Goal: Task Accomplishment & Management: Manage account settings

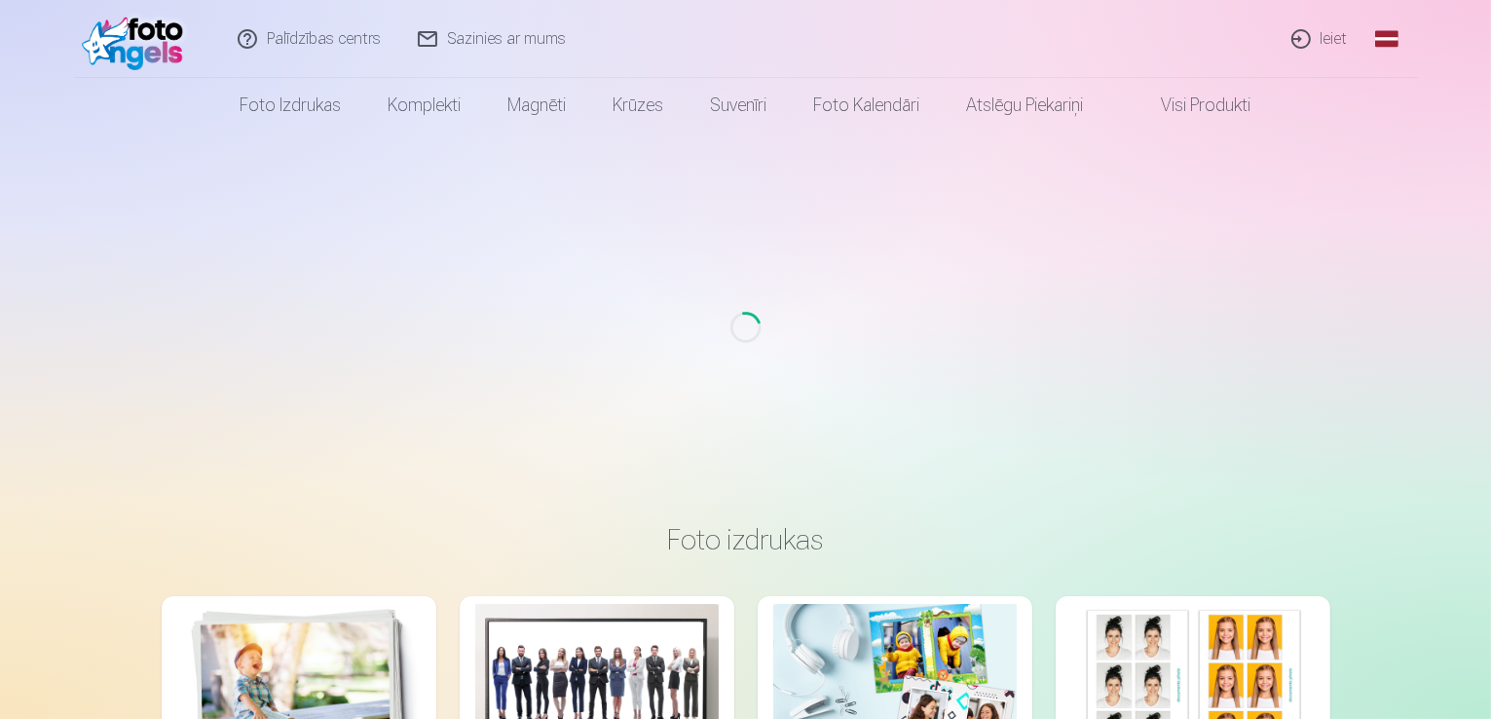
click at [1321, 37] on link "Ieiet" at bounding box center [1320, 39] width 93 height 78
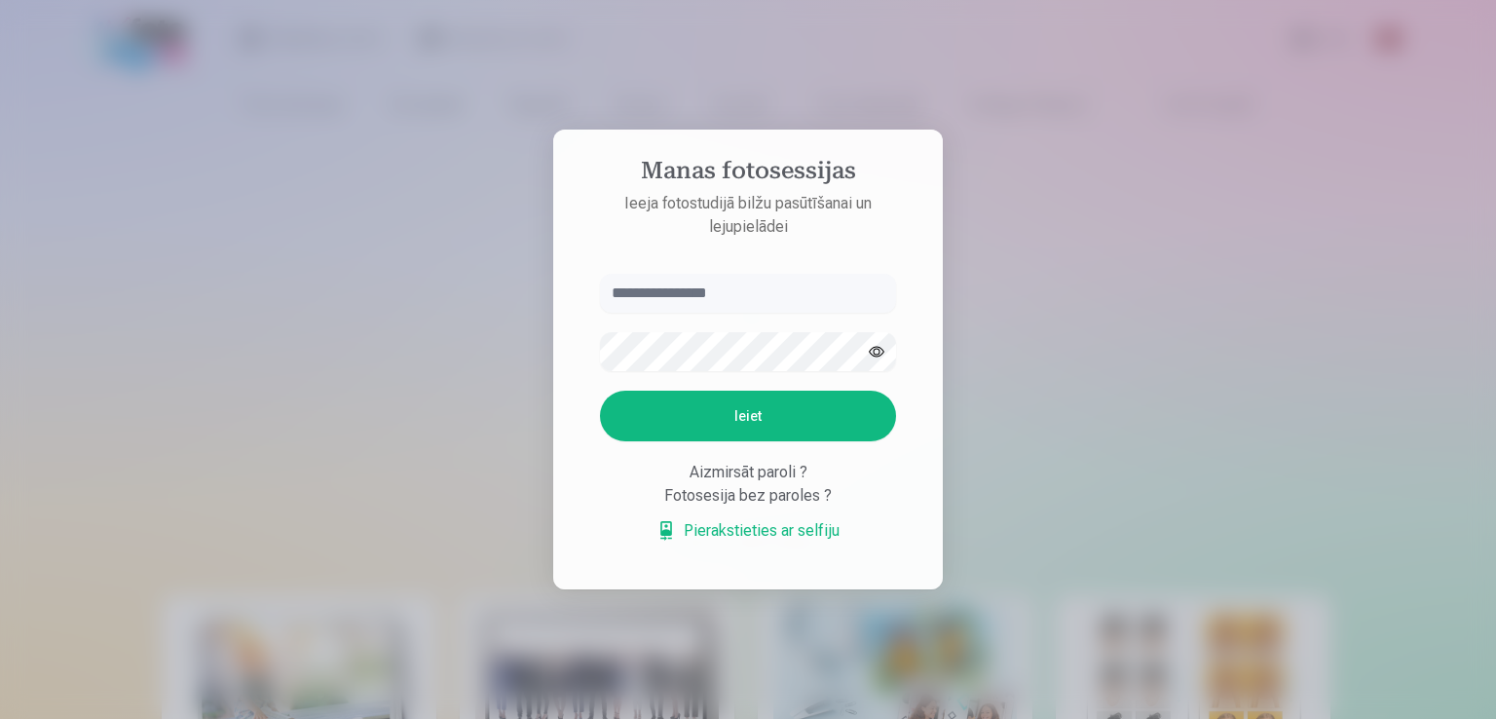
click at [695, 287] on input "text" at bounding box center [748, 293] width 296 height 39
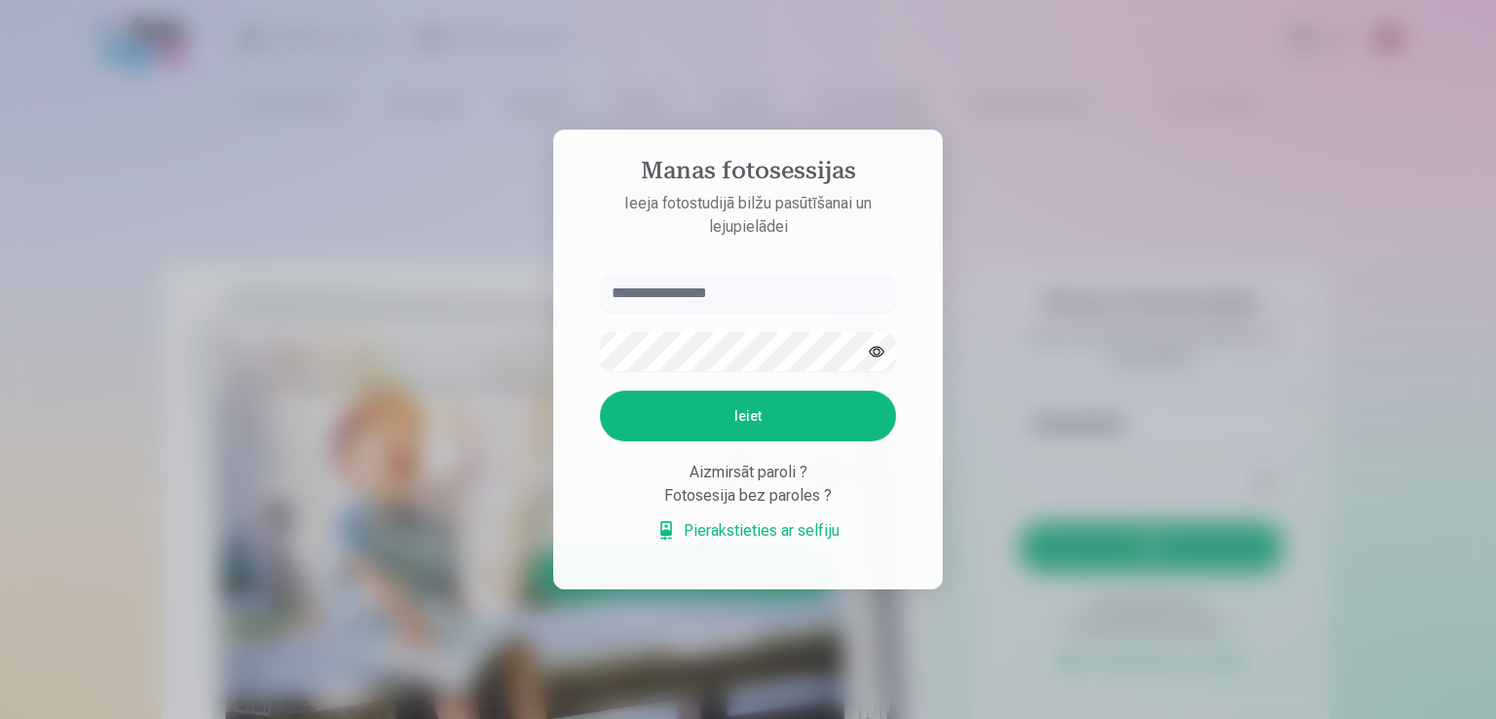
type input "*"
click at [695, 287] on input "*" at bounding box center [748, 293] width 296 height 39
type input "*"
type input "**********"
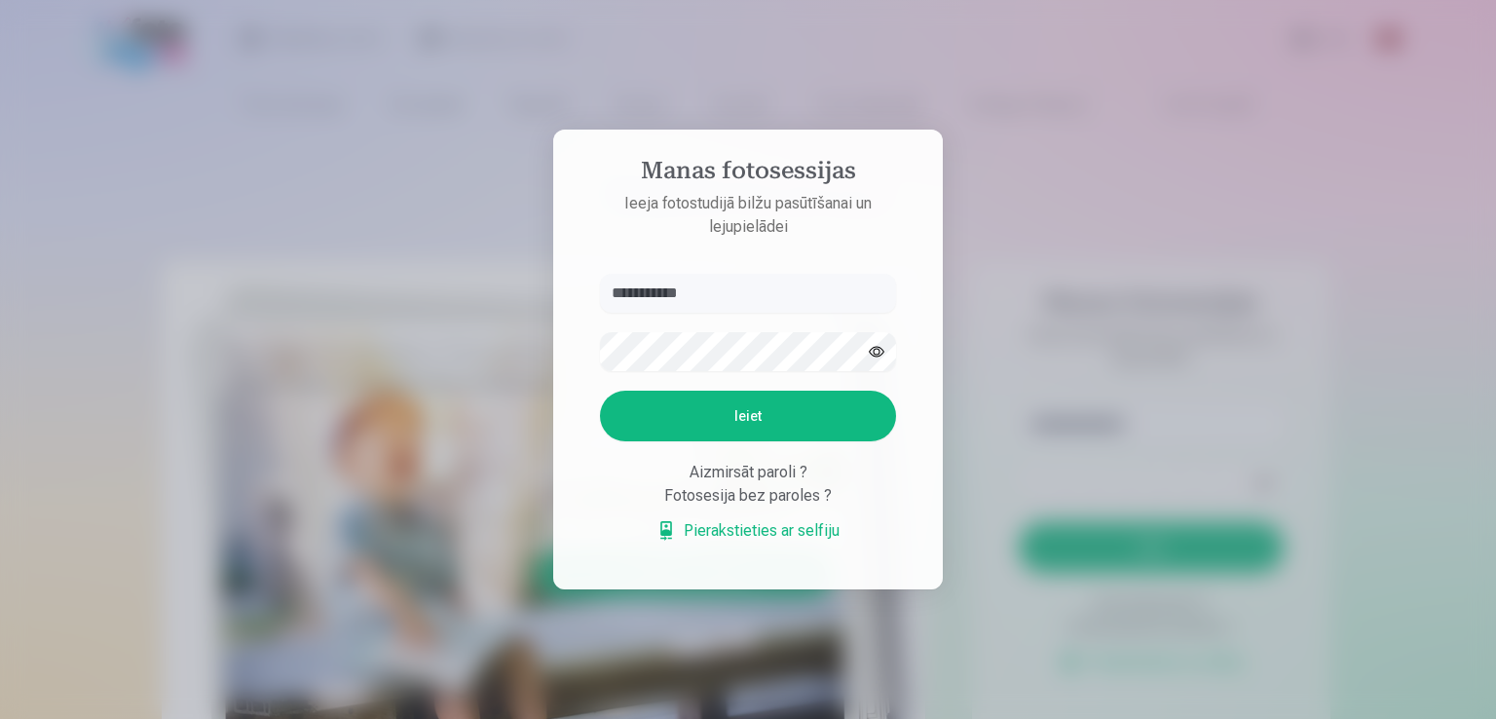
click at [870, 352] on button "button" at bounding box center [876, 351] width 37 height 37
click at [873, 354] on button "button" at bounding box center [876, 351] width 37 height 37
click at [300, 718] on div "**********" at bounding box center [745, 719] width 1491 height 0
click at [600, 391] on button "Ieiet" at bounding box center [748, 416] width 296 height 51
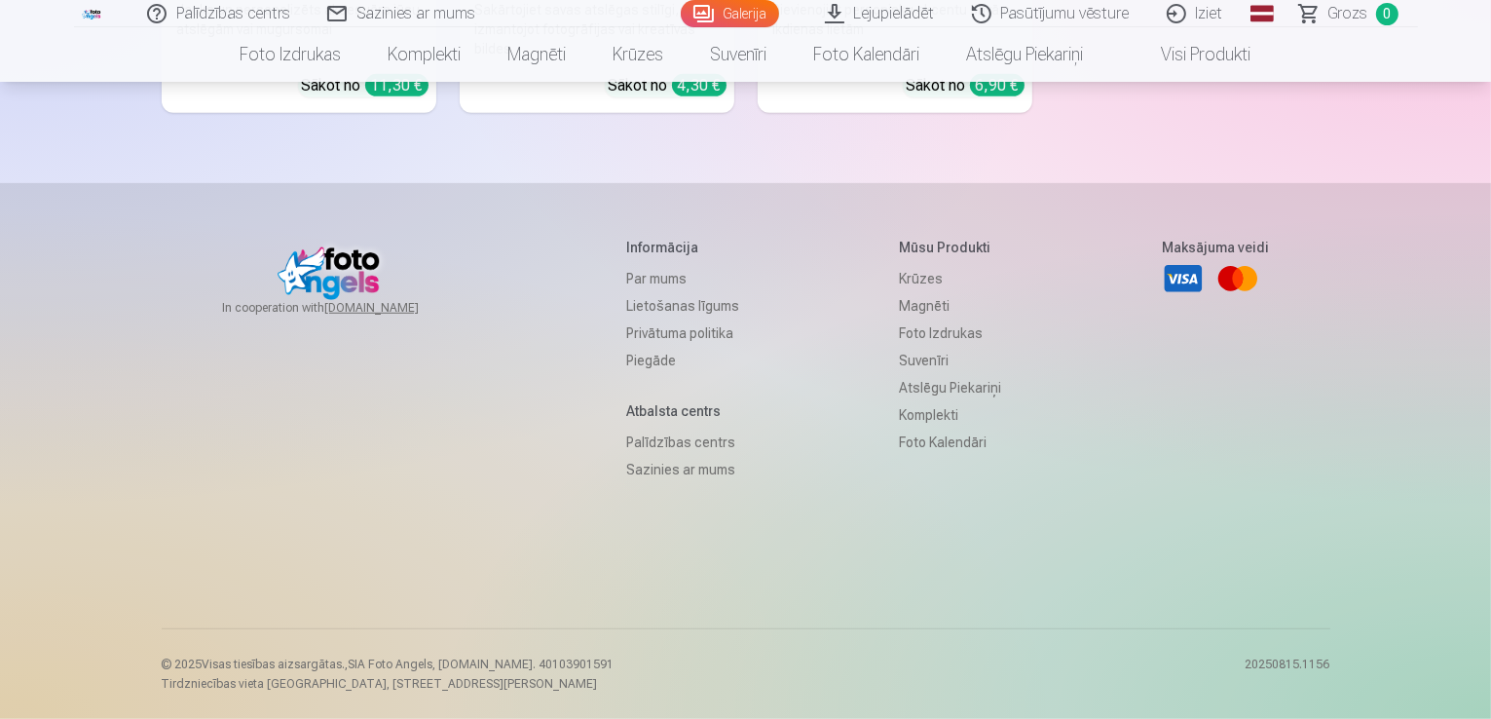
scroll to position [24542, 0]
